Goal: Information Seeking & Learning: Learn about a topic

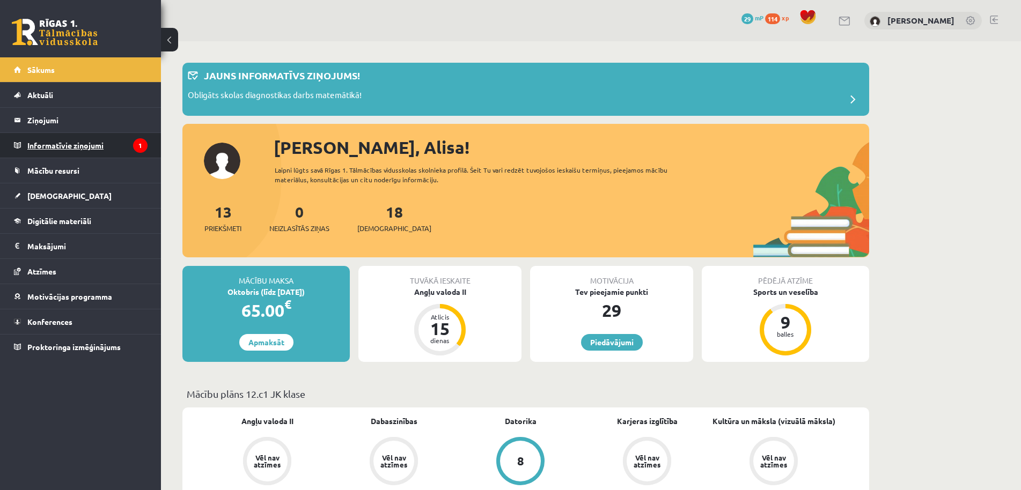
click at [131, 150] on legend "Informatīvie ziņojumi 1" at bounding box center [87, 145] width 120 height 25
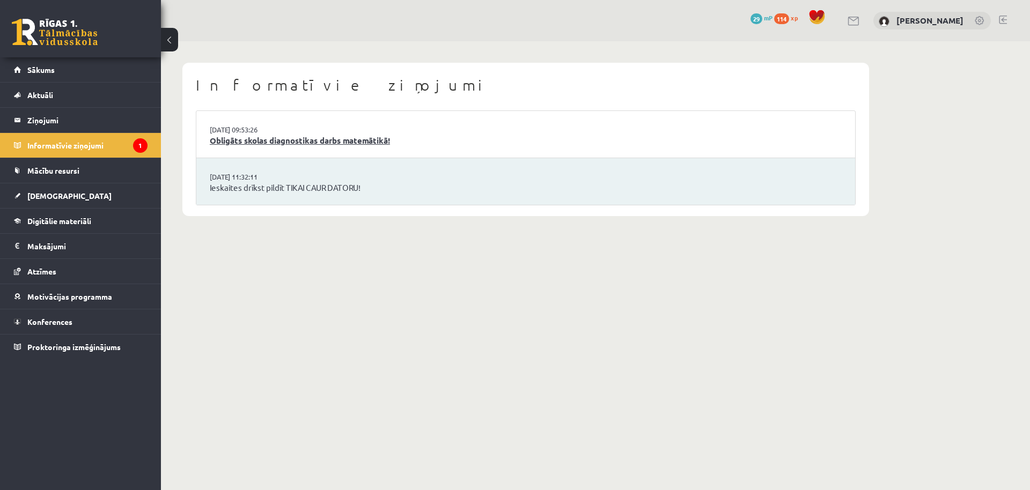
click at [337, 145] on link "Obligāts skolas diagnostikas darbs matemātikā!" at bounding box center [526, 141] width 632 height 12
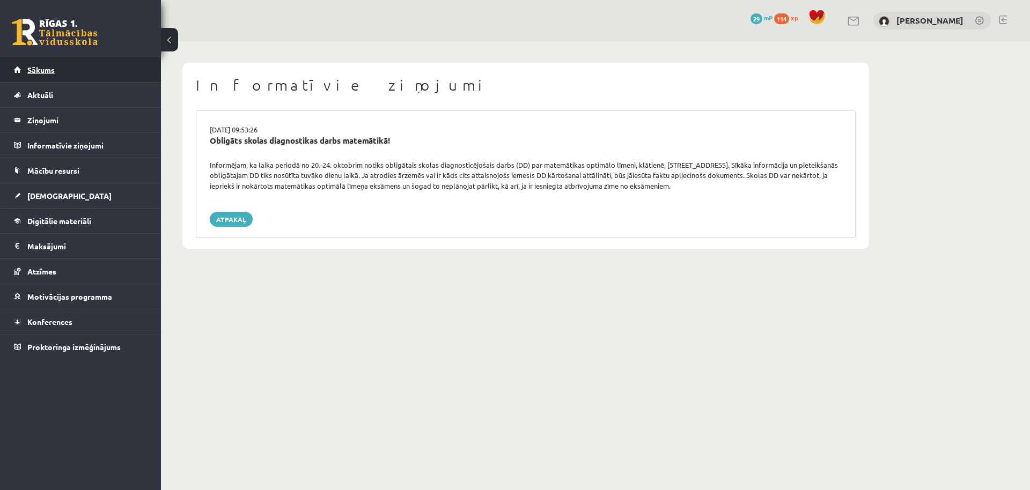
click at [94, 73] on link "Sākums" at bounding box center [81, 69] width 134 height 25
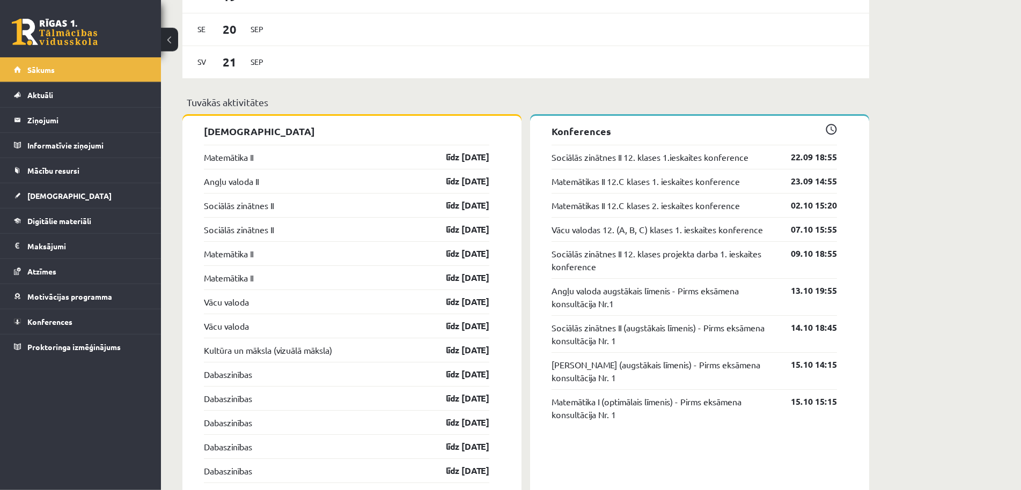
scroll to position [930, 0]
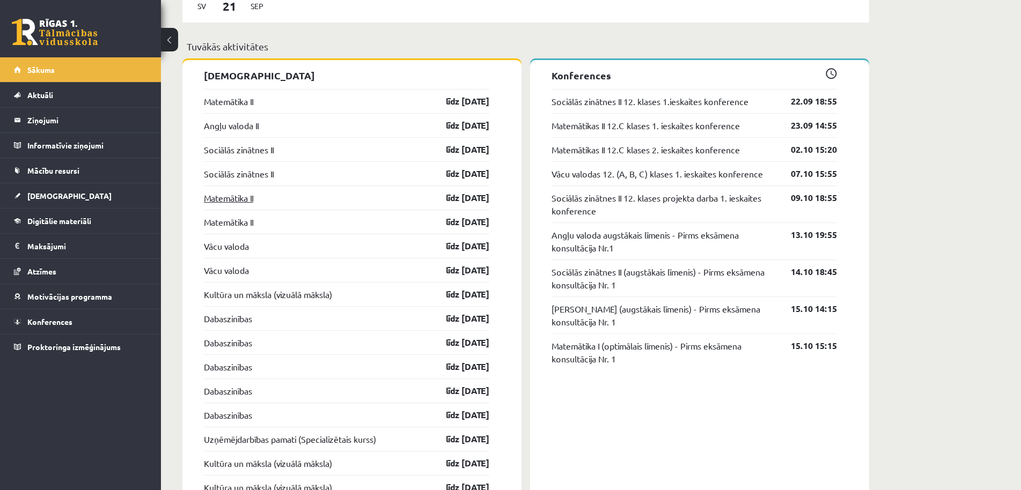
click at [250, 196] on link "Matemātika II" at bounding box center [228, 198] width 49 height 13
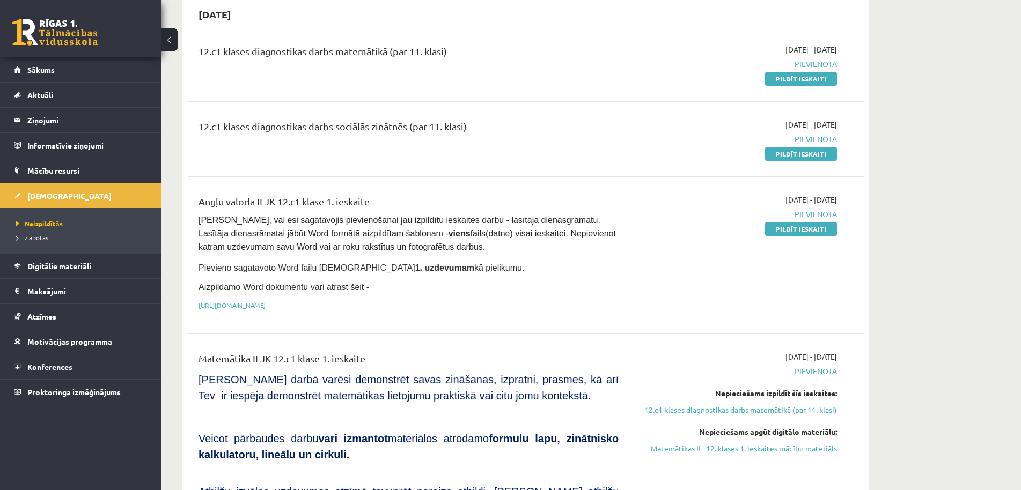
scroll to position [438, 0]
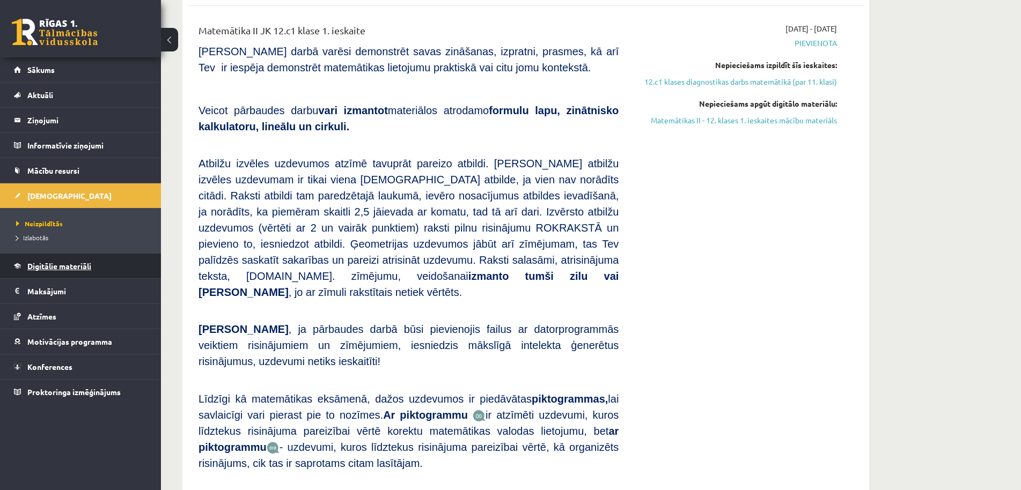
click at [83, 261] on link "Digitālie materiāli" at bounding box center [81, 266] width 134 height 25
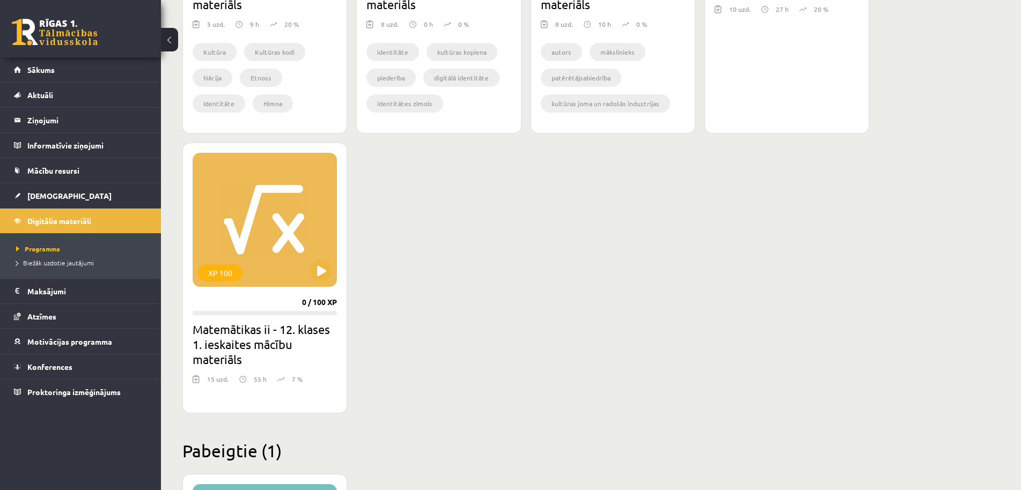
scroll to position [1204, 0]
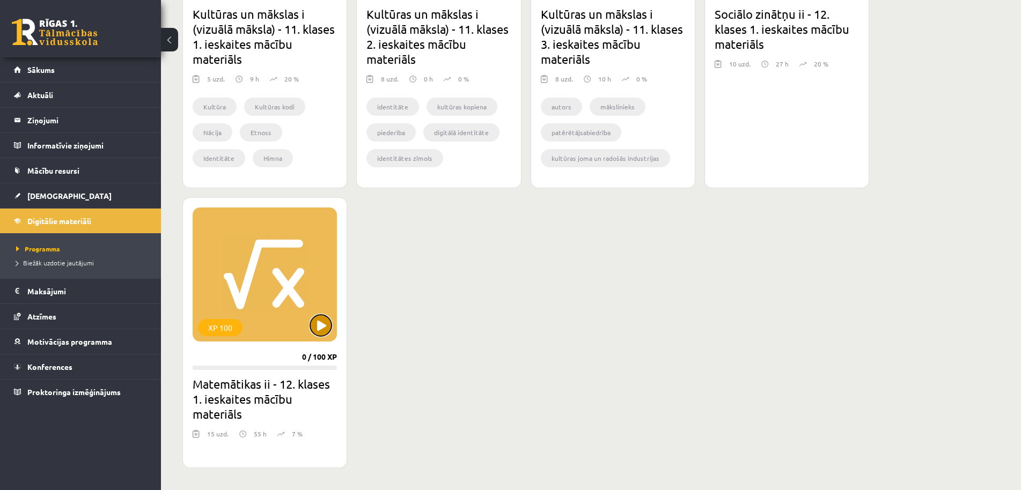
click at [318, 330] on button at bounding box center [320, 325] width 21 height 21
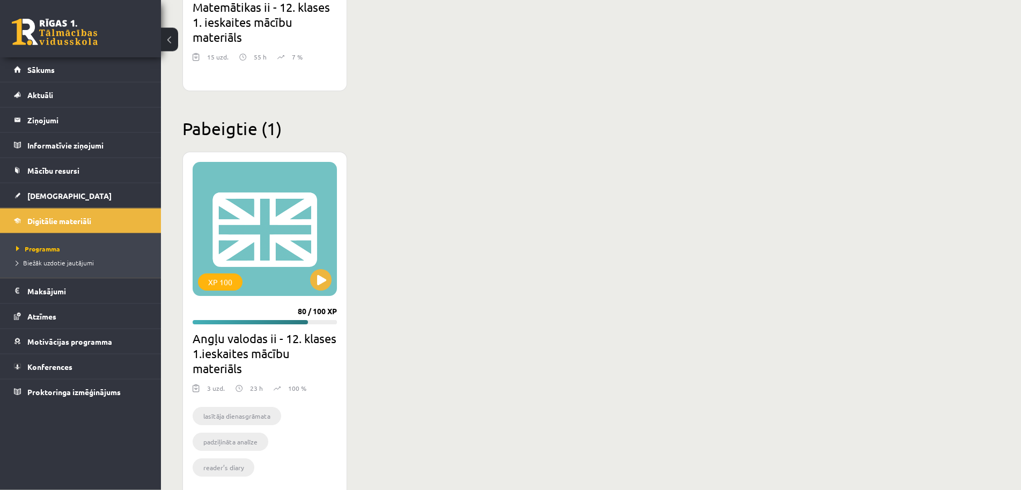
scroll to position [1587, 0]
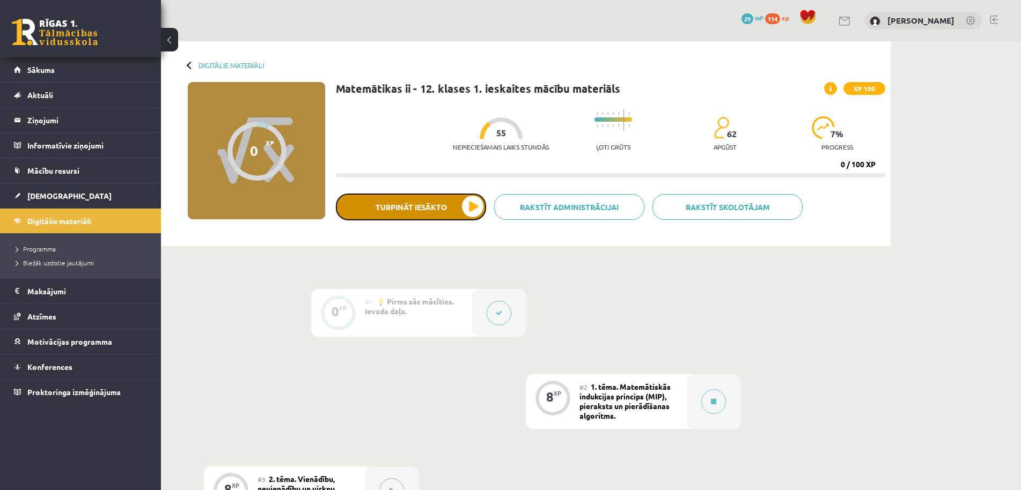
click at [407, 209] on button "Turpināt iesākto" at bounding box center [411, 207] width 150 height 27
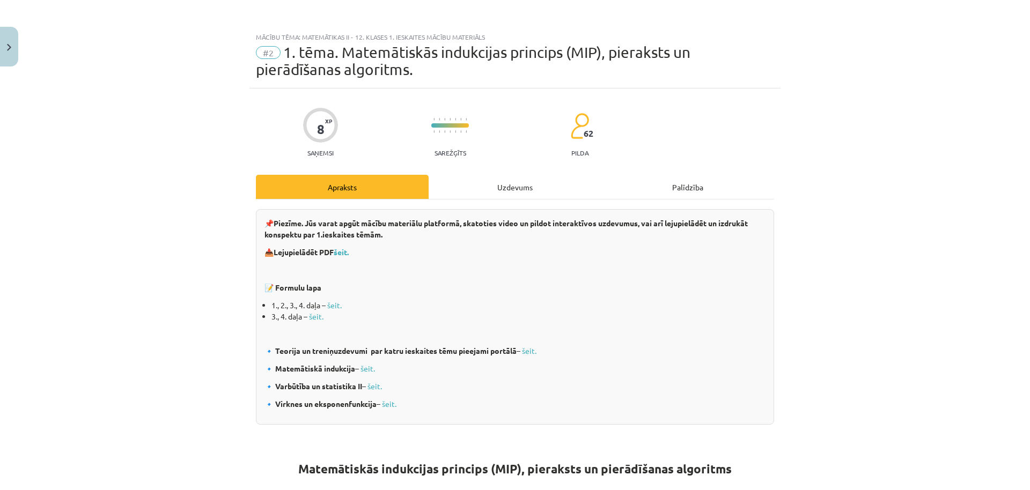
scroll to position [52, 0]
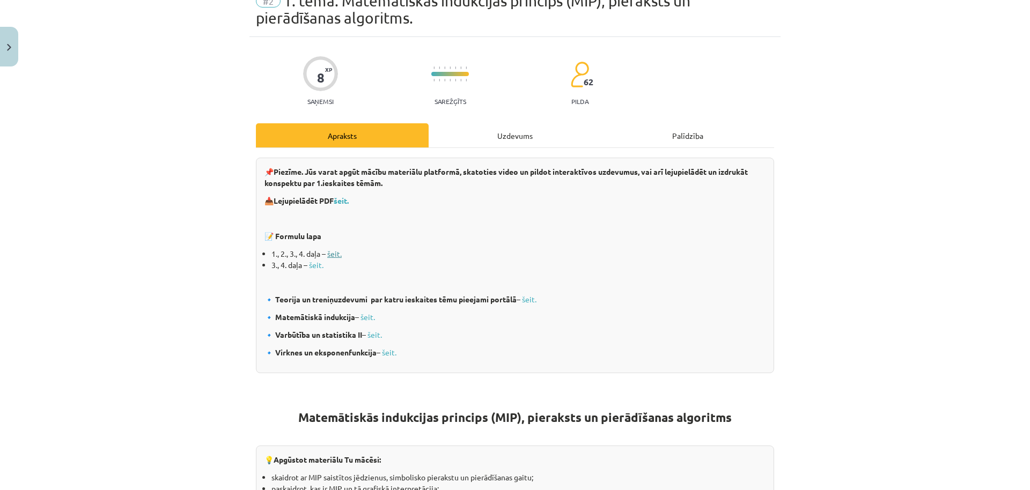
click at [331, 250] on link "šeit." at bounding box center [334, 254] width 14 height 10
click at [311, 268] on link "šeit." at bounding box center [316, 265] width 14 height 10
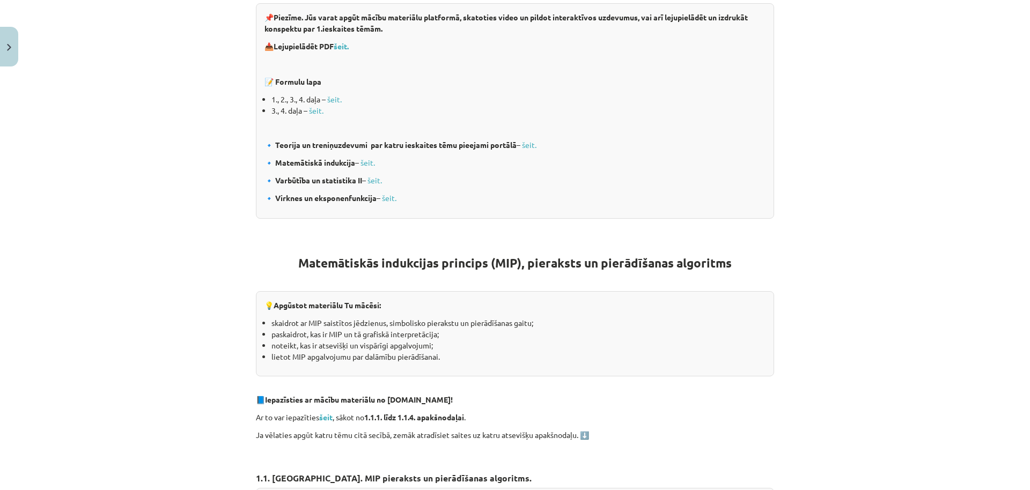
scroll to position [258, 0]
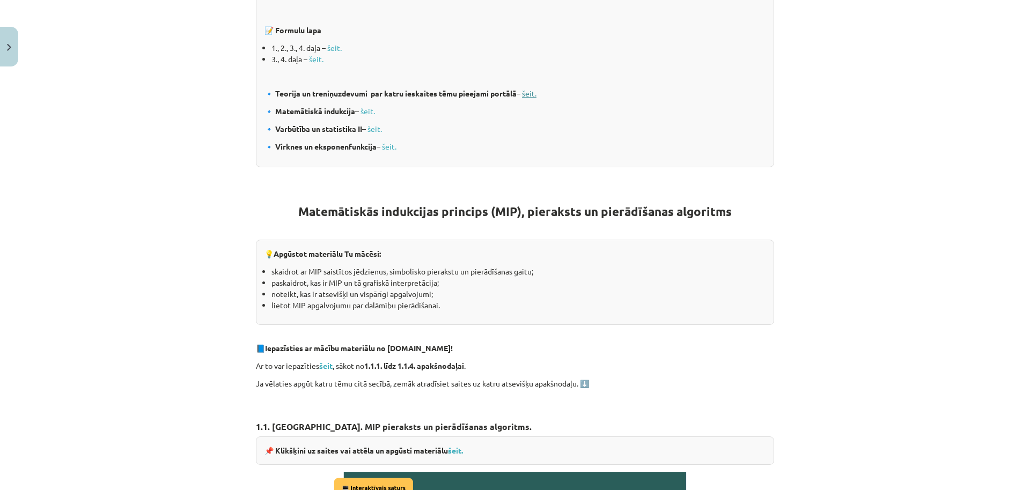
click at [530, 95] on link "šeit." at bounding box center [529, 94] width 14 height 10
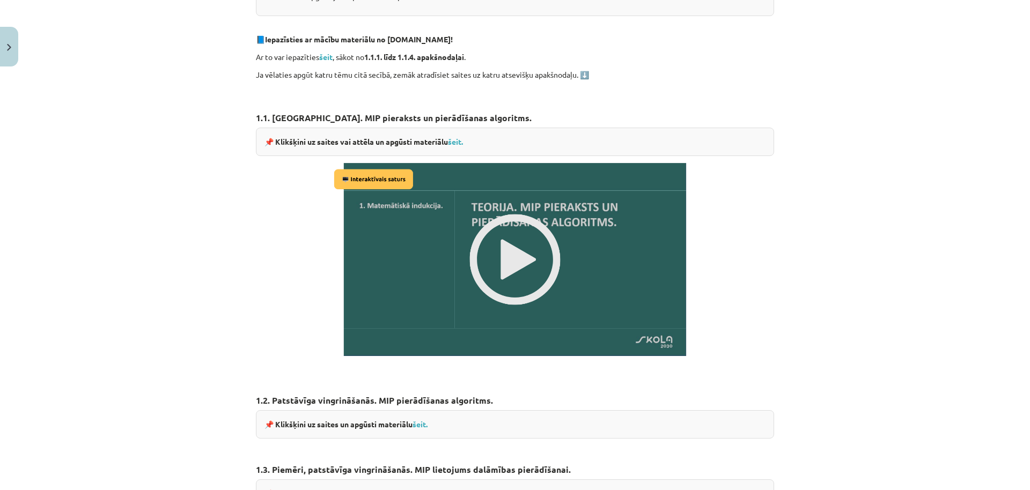
scroll to position [515, 0]
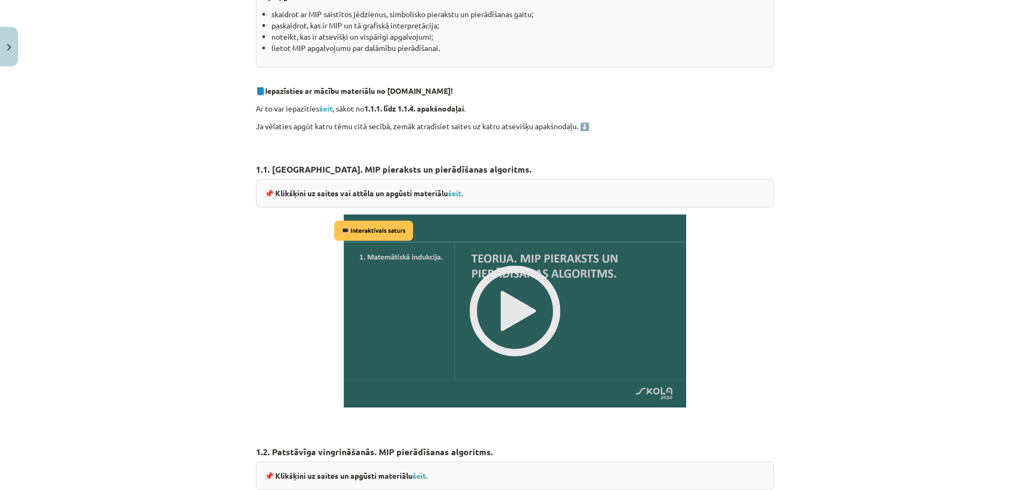
click at [525, 339] on img at bounding box center [515, 311] width 368 height 207
